Goal: Task Accomplishment & Management: Manage account settings

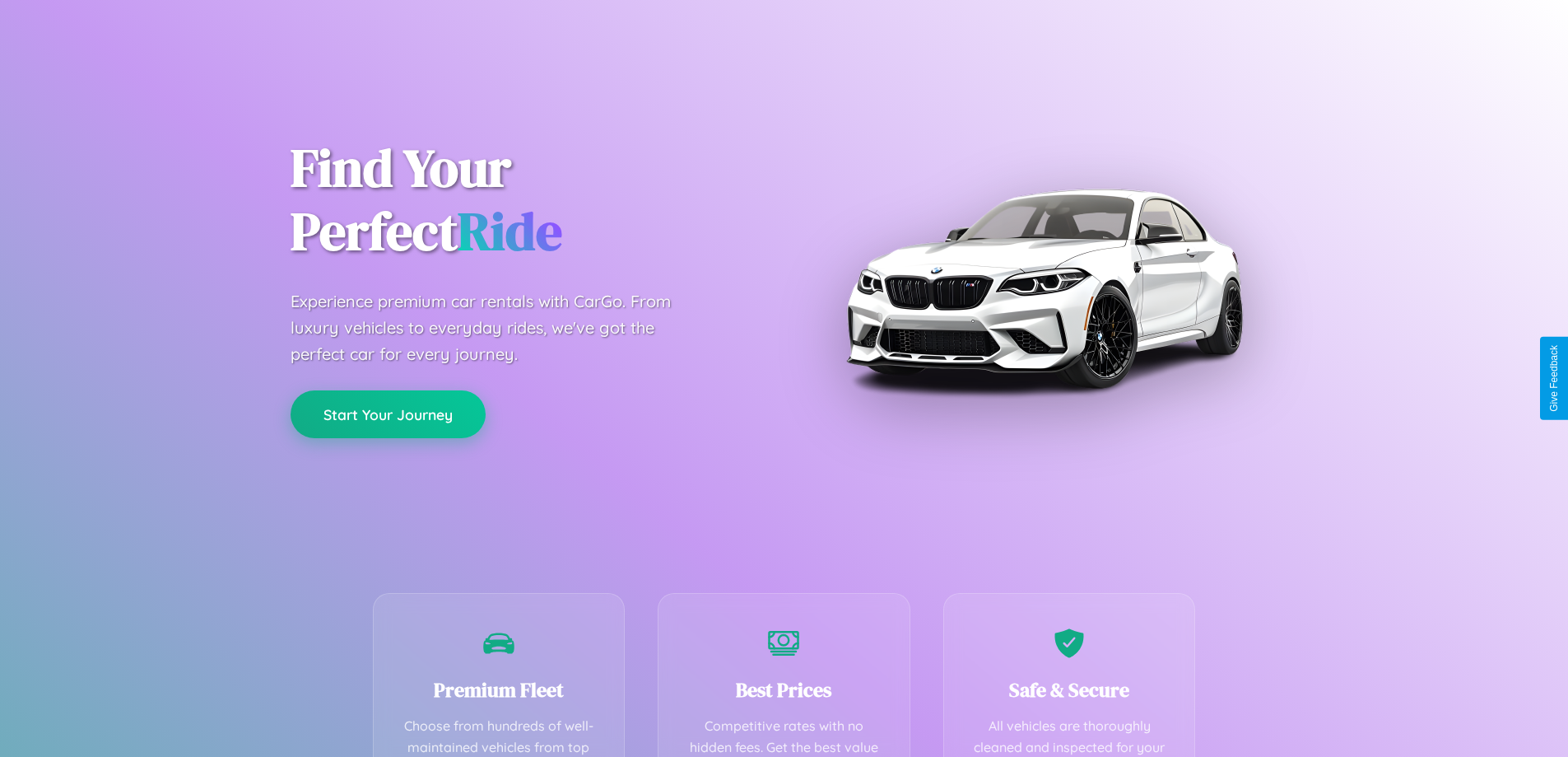
click at [387, 414] on button "Start Your Journey" at bounding box center [388, 413] width 195 height 47
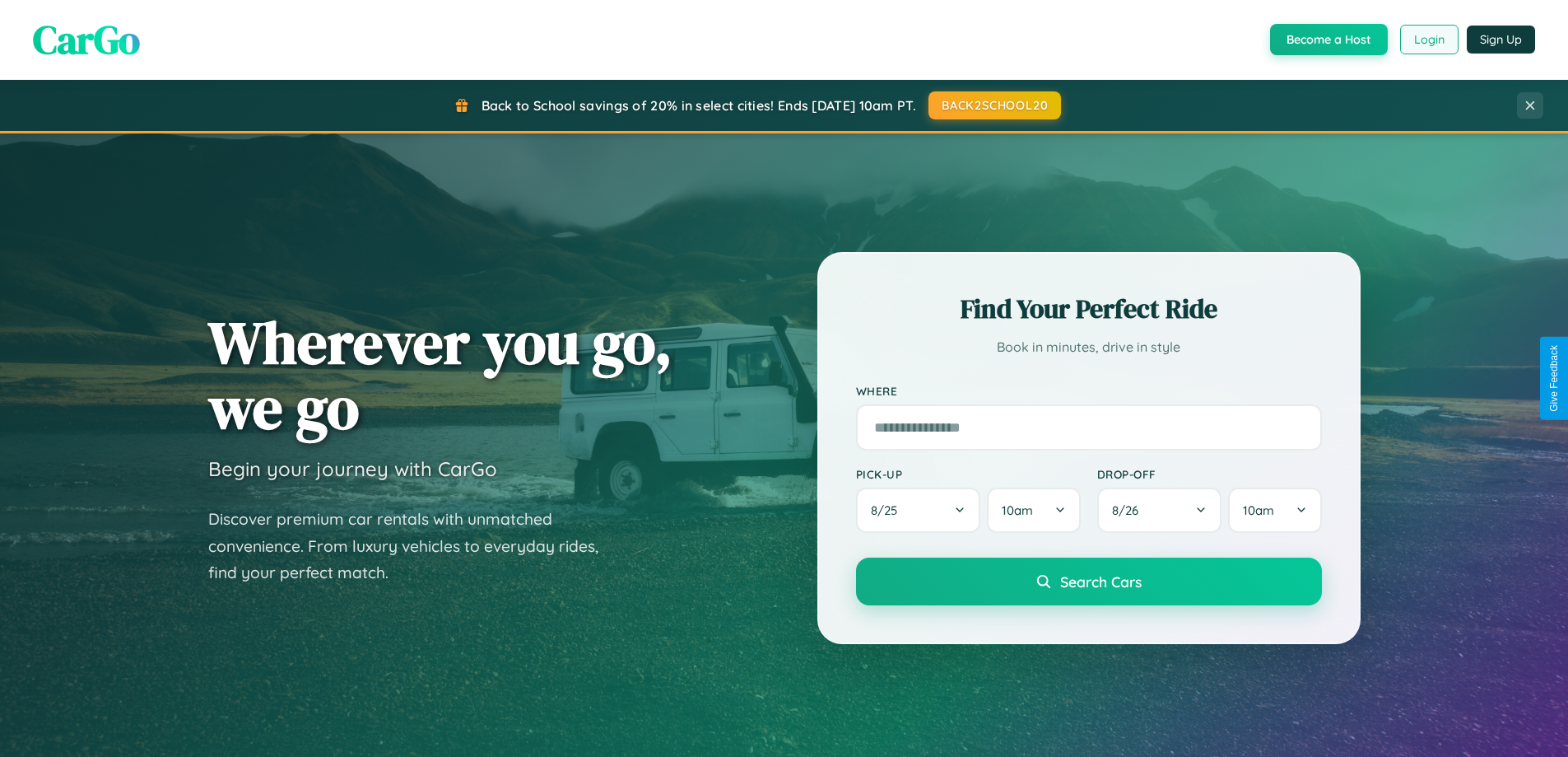
click at [1428, 40] on button "Login" at bounding box center [1429, 40] width 59 height 29
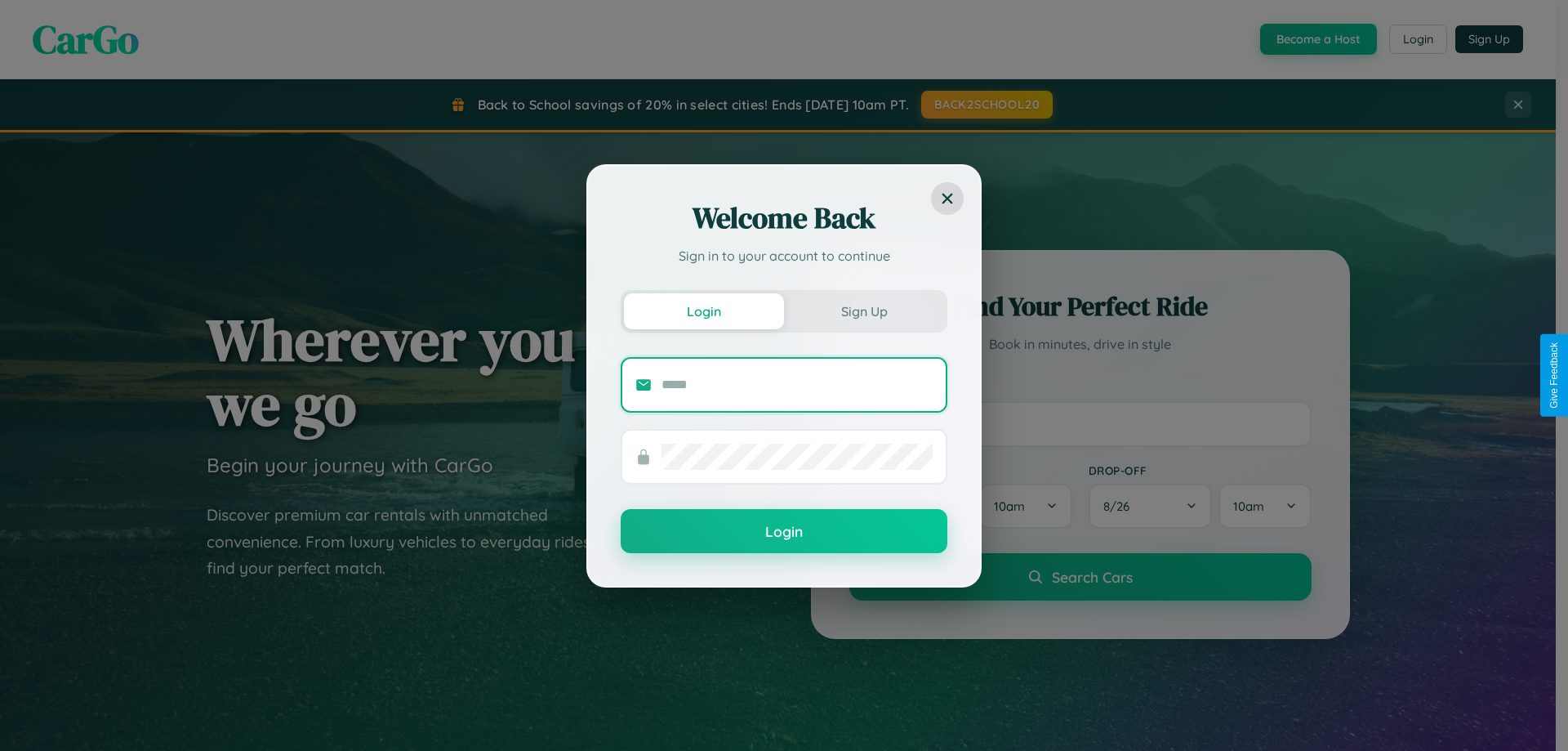
click at [797, 384] on input "text" at bounding box center [797, 384] width 271 height 27
type input "**********"
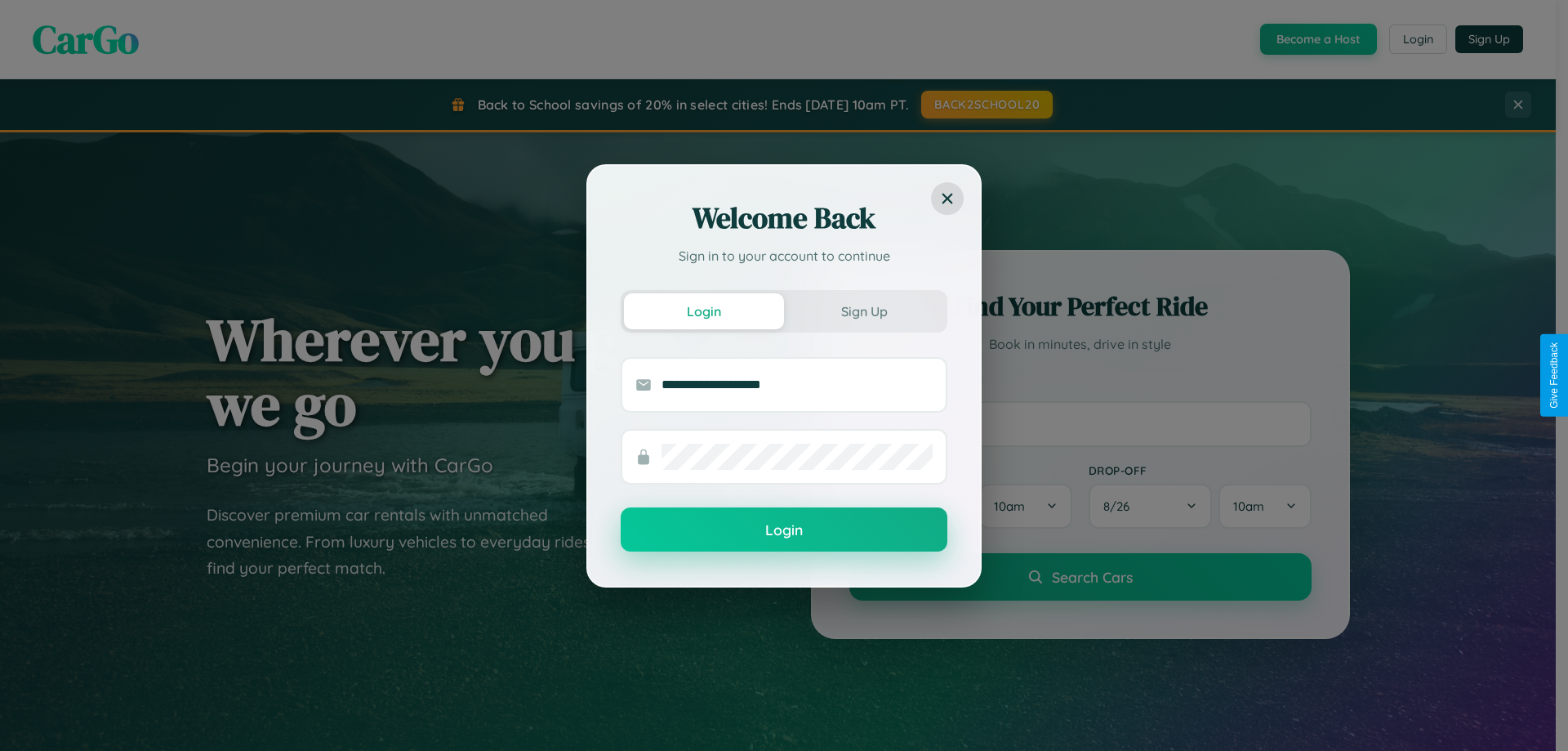
click at [784, 529] on button "Login" at bounding box center [784, 529] width 327 height 45
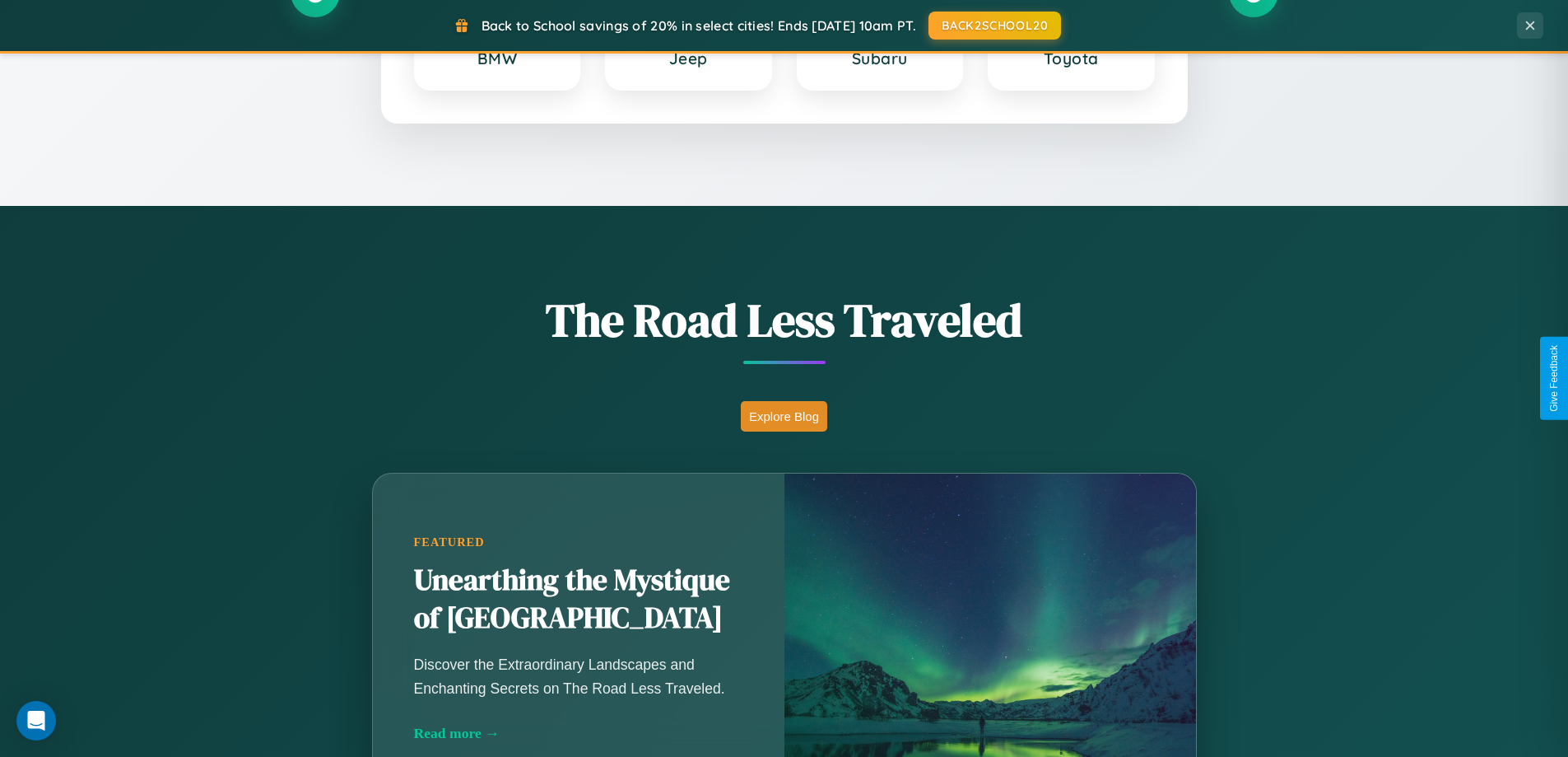
scroll to position [710, 0]
